Goal: Information Seeking & Learning: Learn about a topic

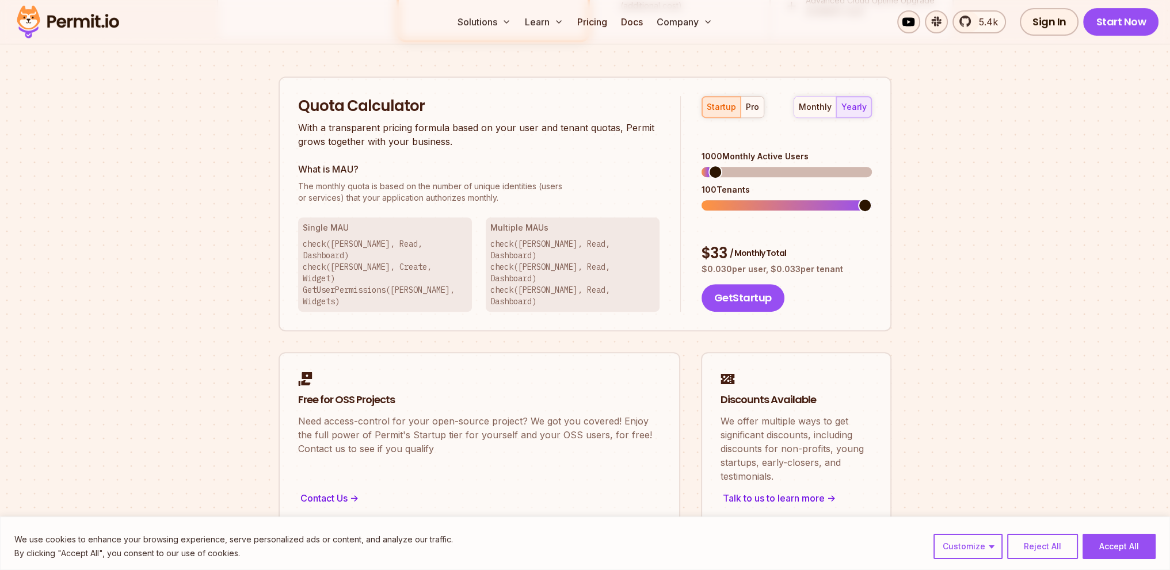
scroll to position [698, 0]
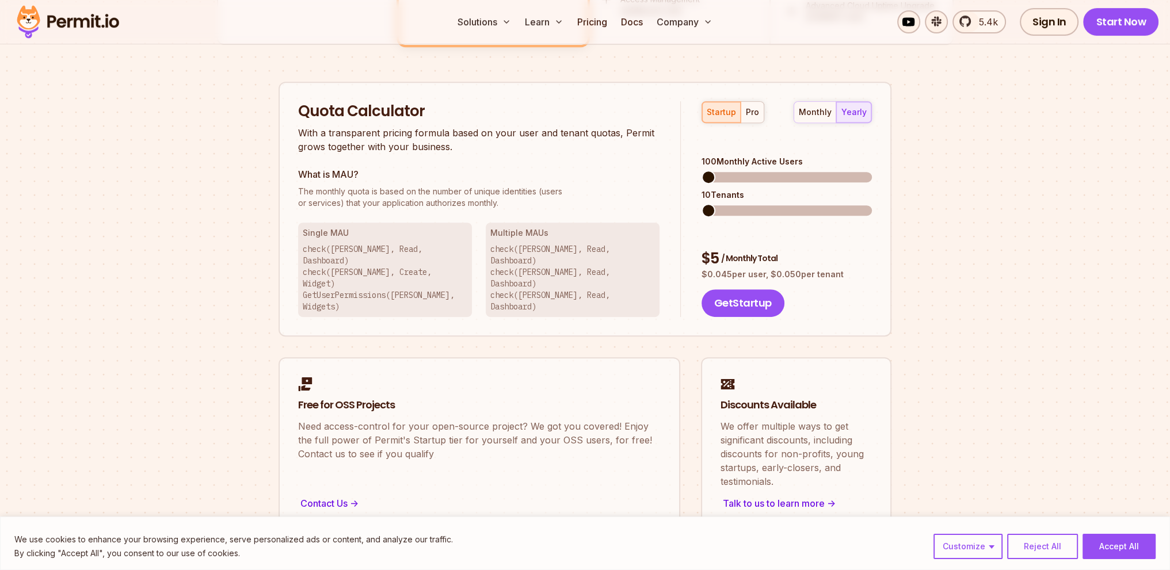
click at [710, 170] on span at bounding box center [709, 177] width 14 height 14
click at [759, 109] on button "pro" at bounding box center [752, 112] width 23 height 21
click at [787, 204] on span at bounding box center [794, 211] width 14 height 14
click at [724, 110] on div "startup" at bounding box center [721, 112] width 29 height 12
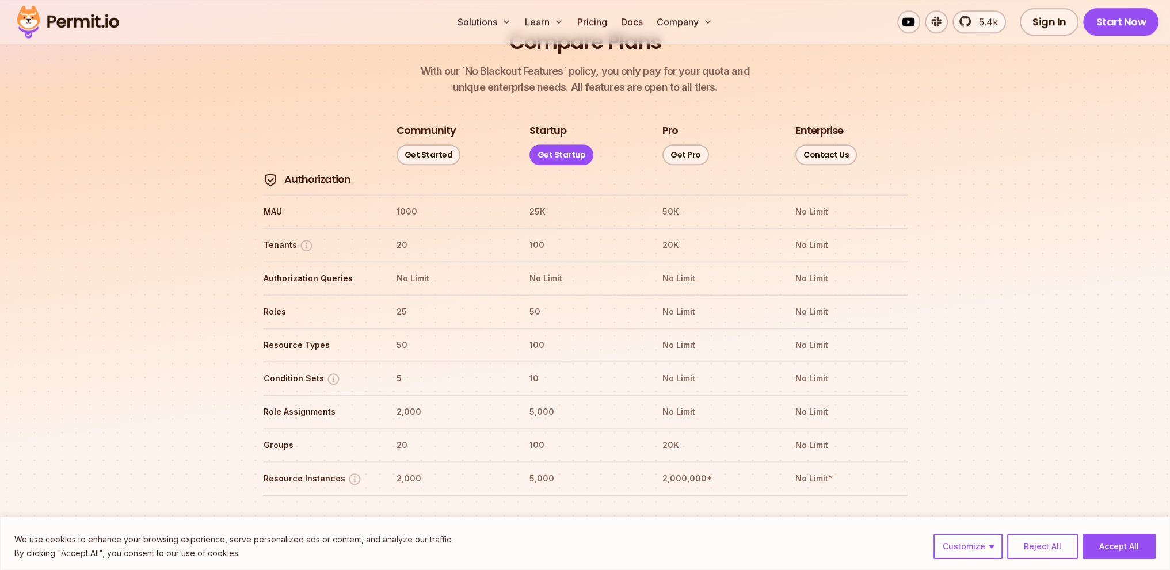
scroll to position [1271, 0]
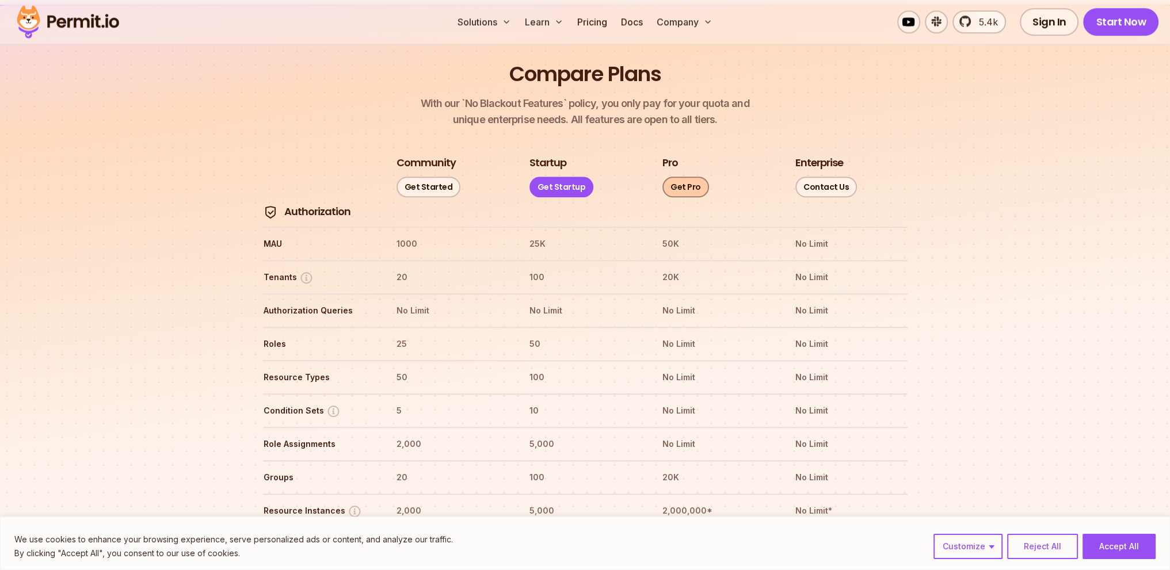
click at [672, 177] on link "Get Pro" at bounding box center [686, 187] width 47 height 21
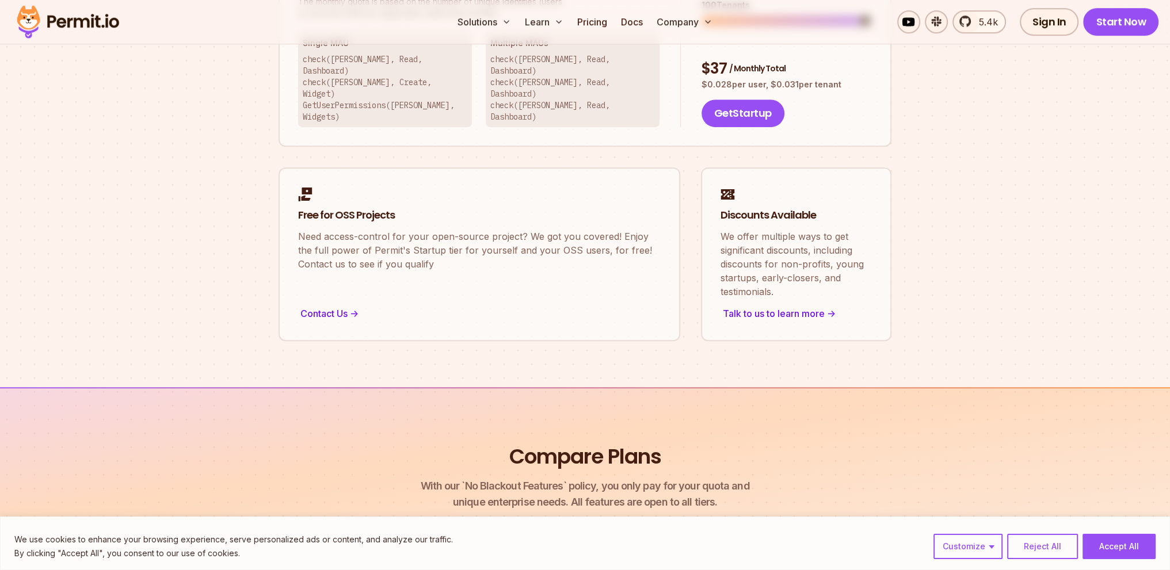
scroll to position [1194, 0]
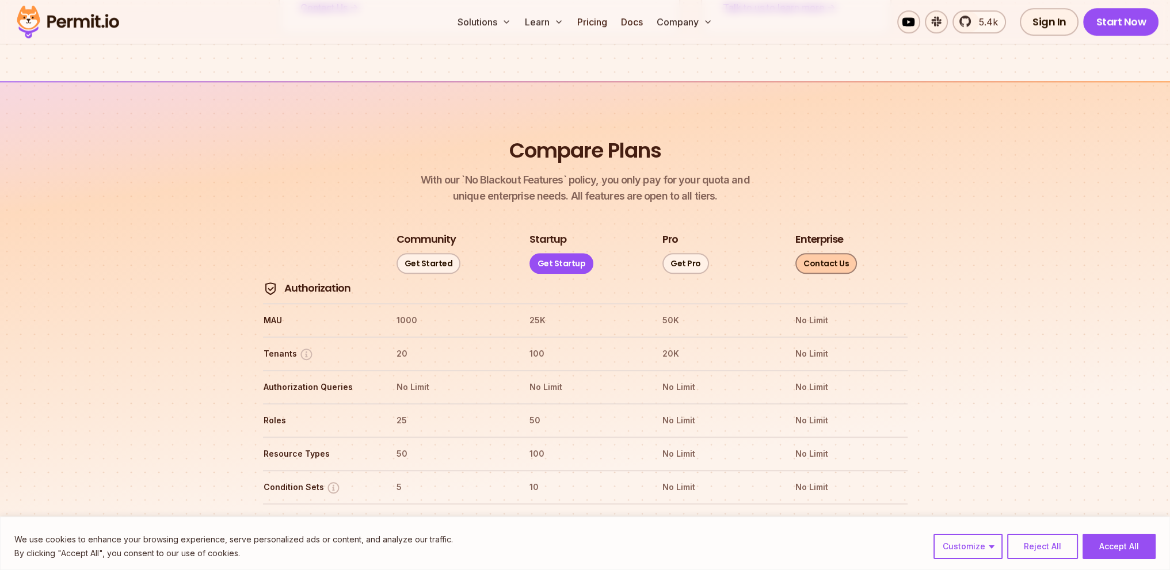
click at [835, 253] on link "Contact Us" at bounding box center [826, 263] width 62 height 21
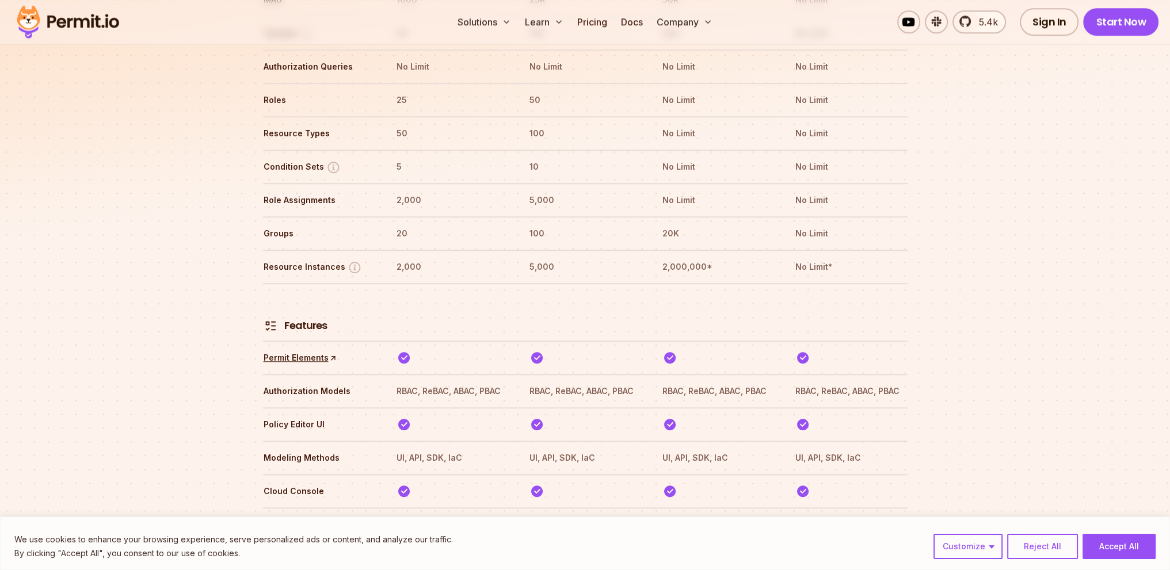
scroll to position [1657, 0]
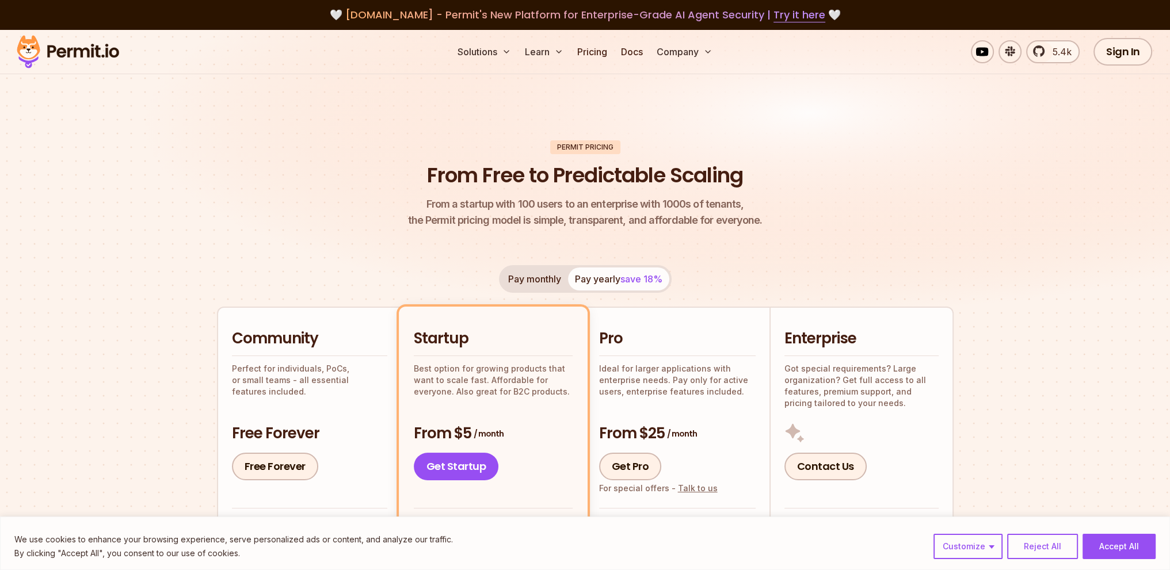
click at [108, 46] on img at bounding box center [68, 51] width 113 height 39
